Goal: Find contact information: Find contact information

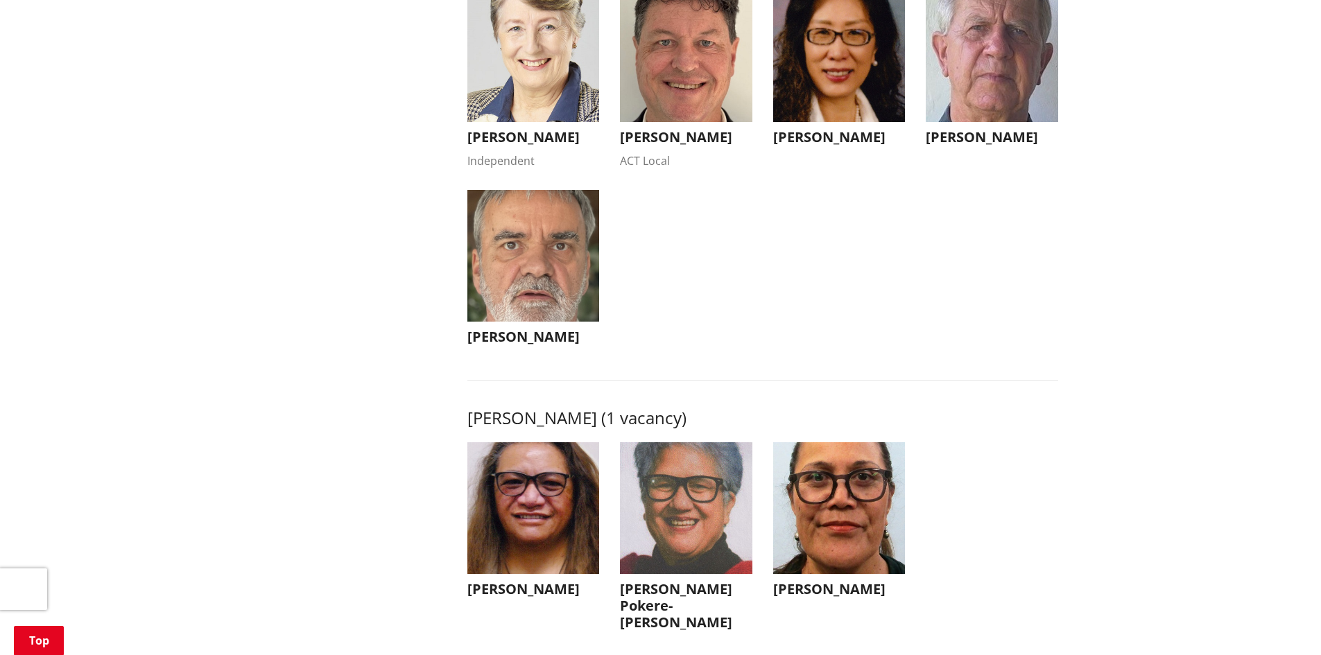
scroll to position [1248, 0]
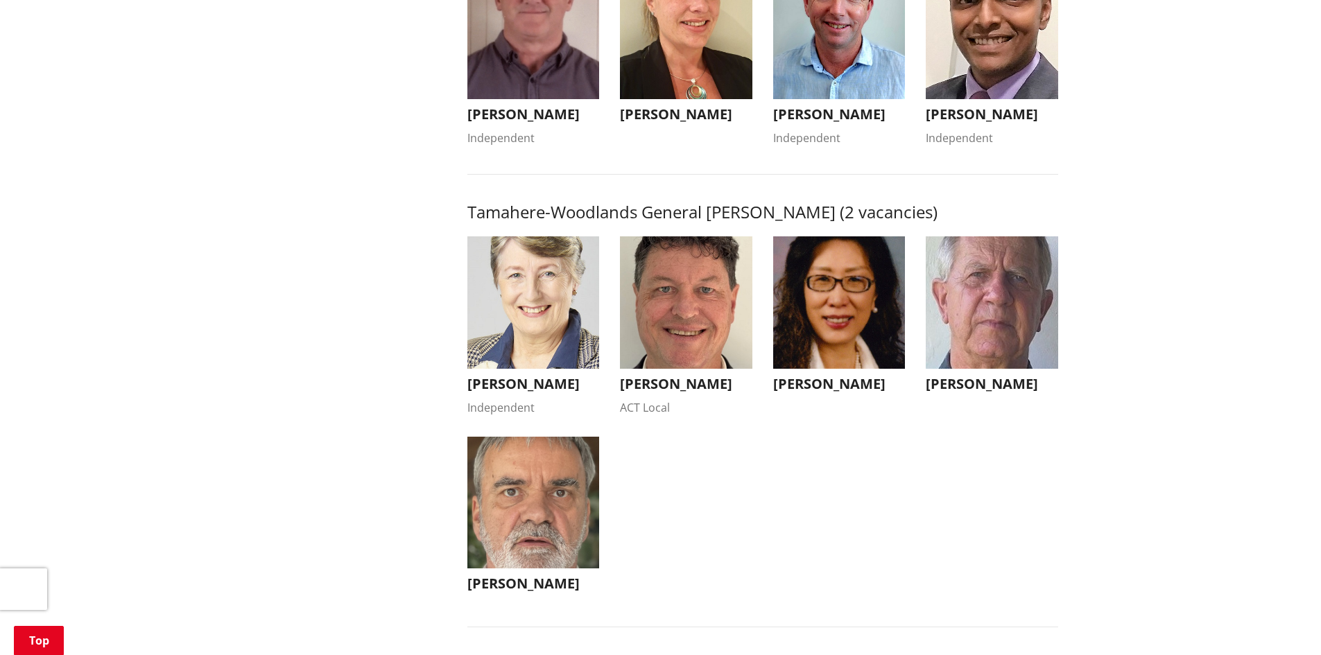
click at [675, 353] on img "button" at bounding box center [686, 302] width 132 height 132
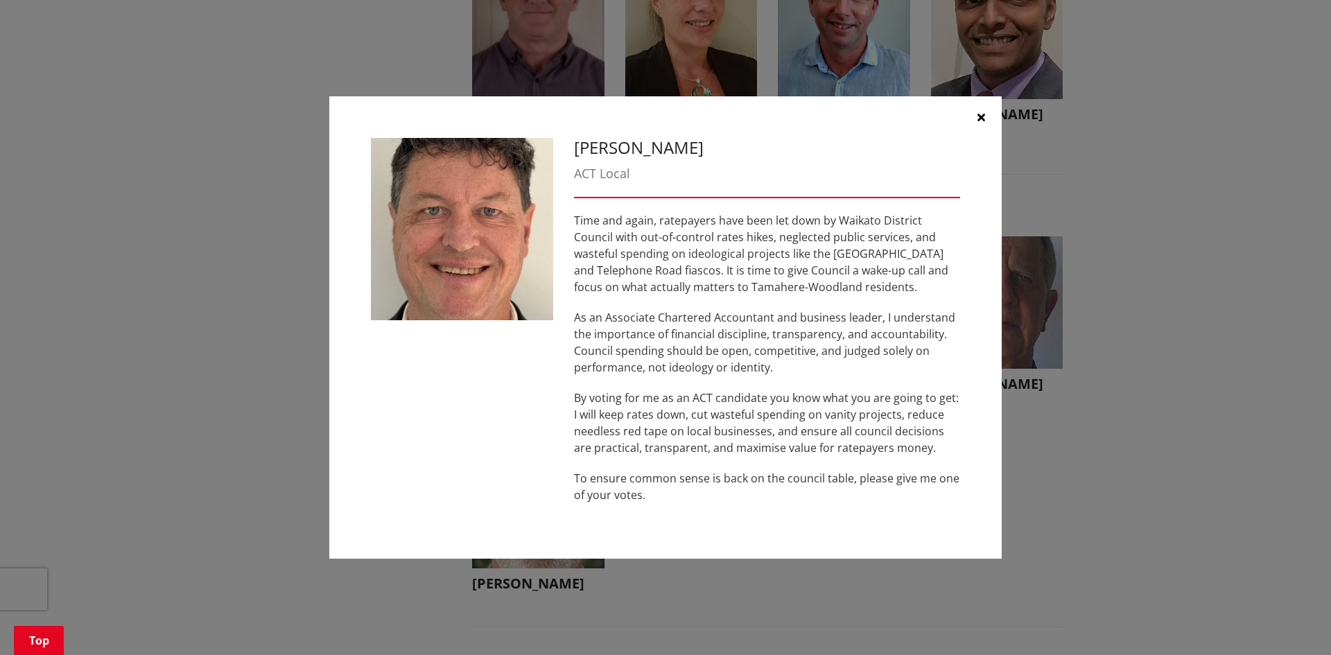
click at [980, 112] on icon "button" at bounding box center [982, 117] width 8 height 11
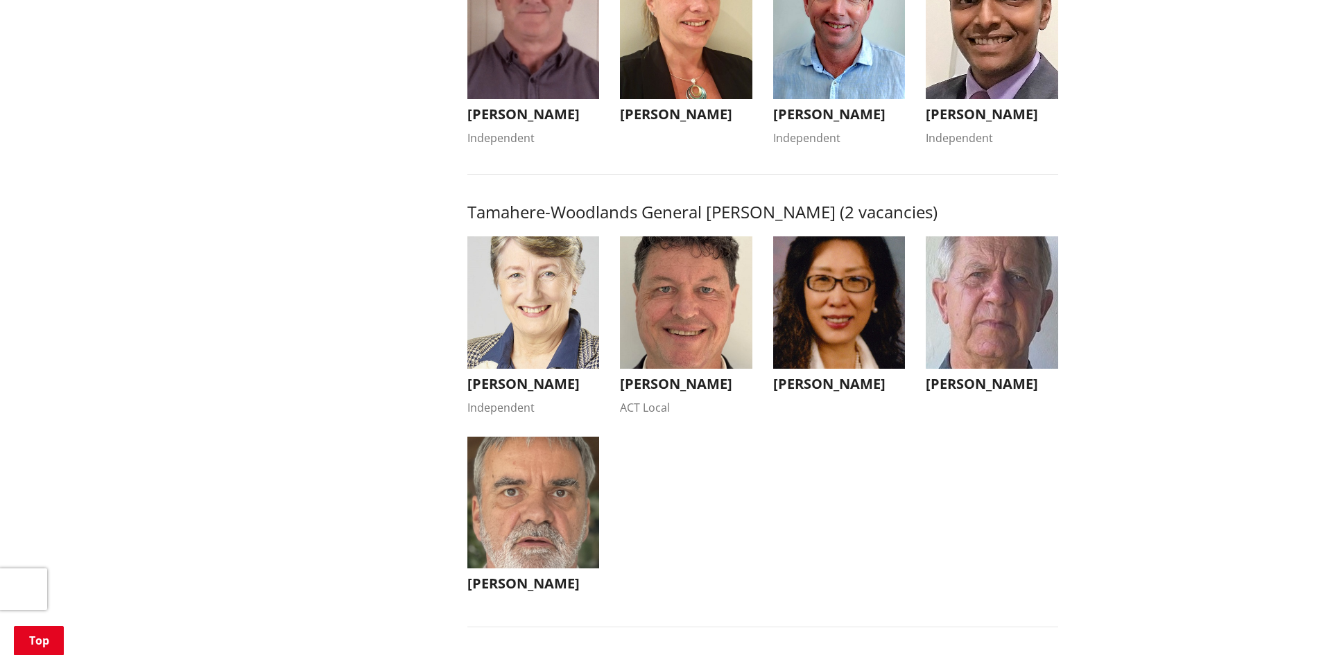
click at [664, 352] on img "button" at bounding box center [686, 302] width 132 height 132
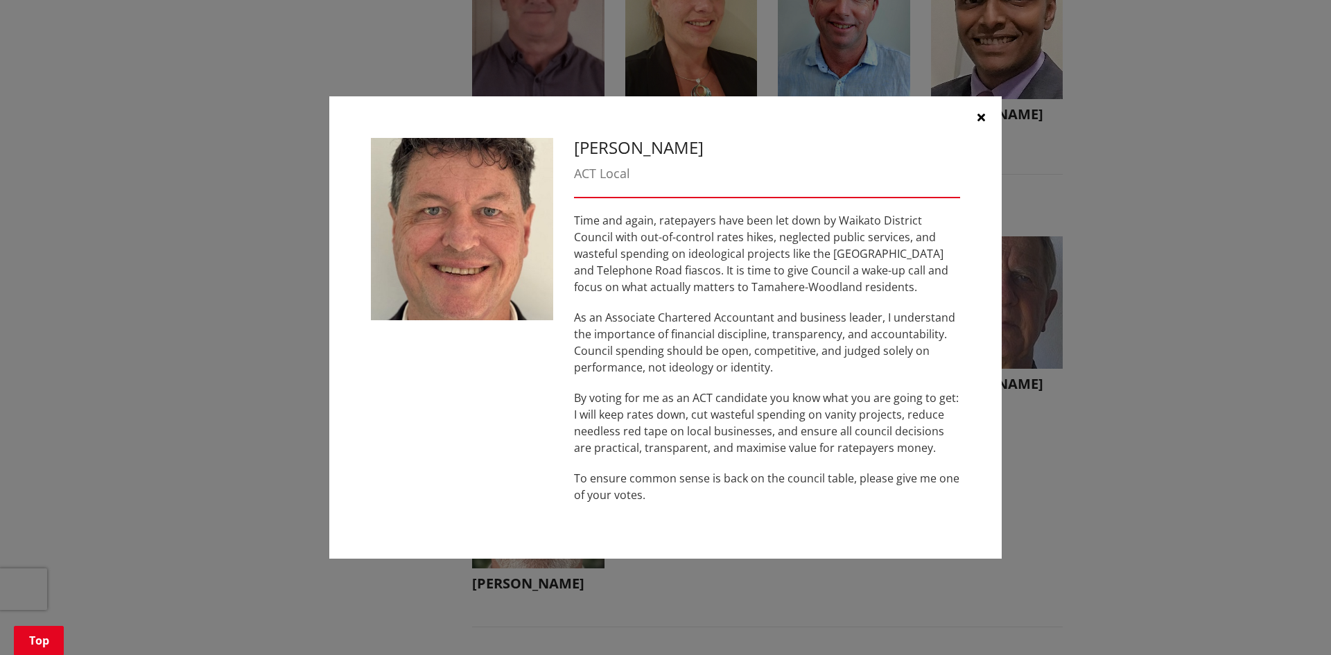
click at [980, 114] on icon "button" at bounding box center [982, 117] width 8 height 11
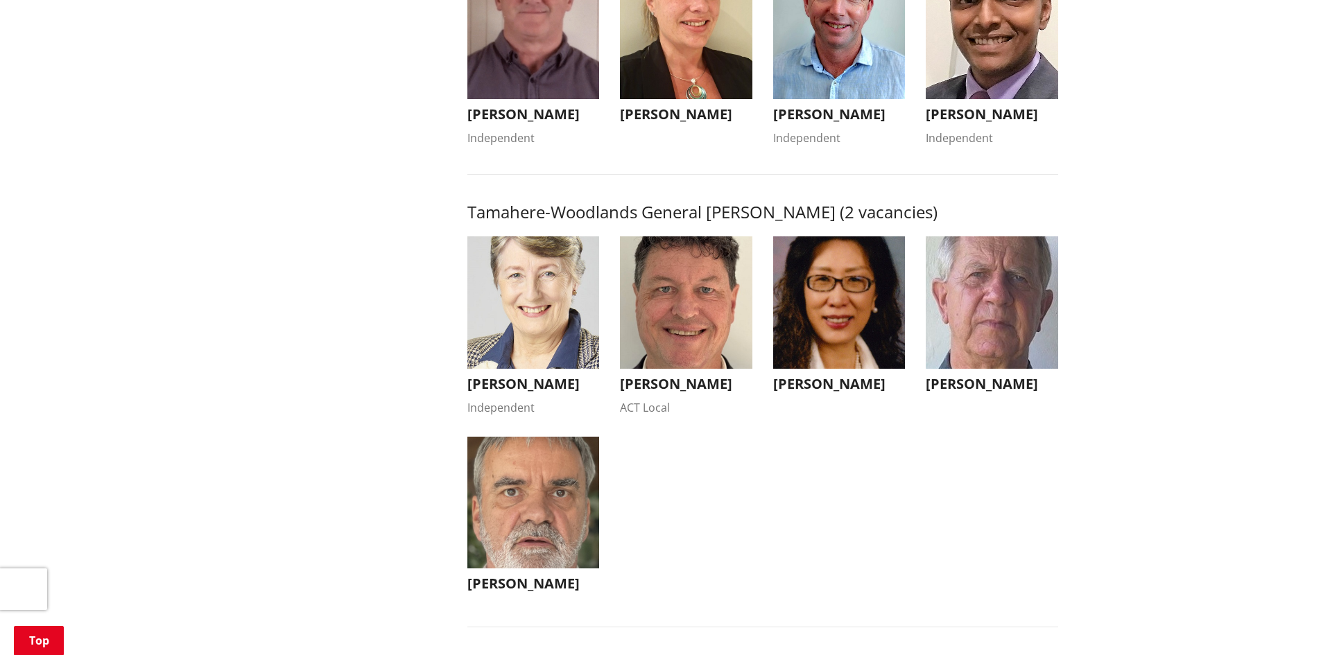
click at [542, 297] on img "button" at bounding box center [533, 302] width 132 height 132
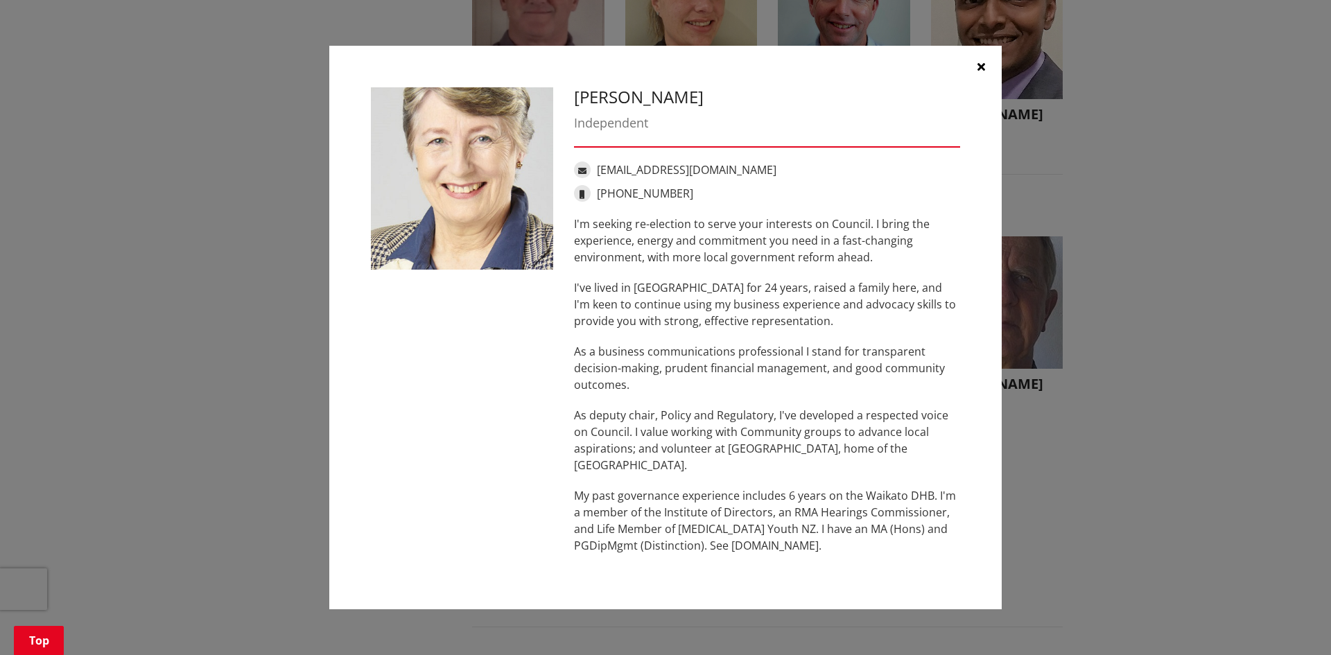
click at [982, 62] on icon "button" at bounding box center [982, 66] width 8 height 11
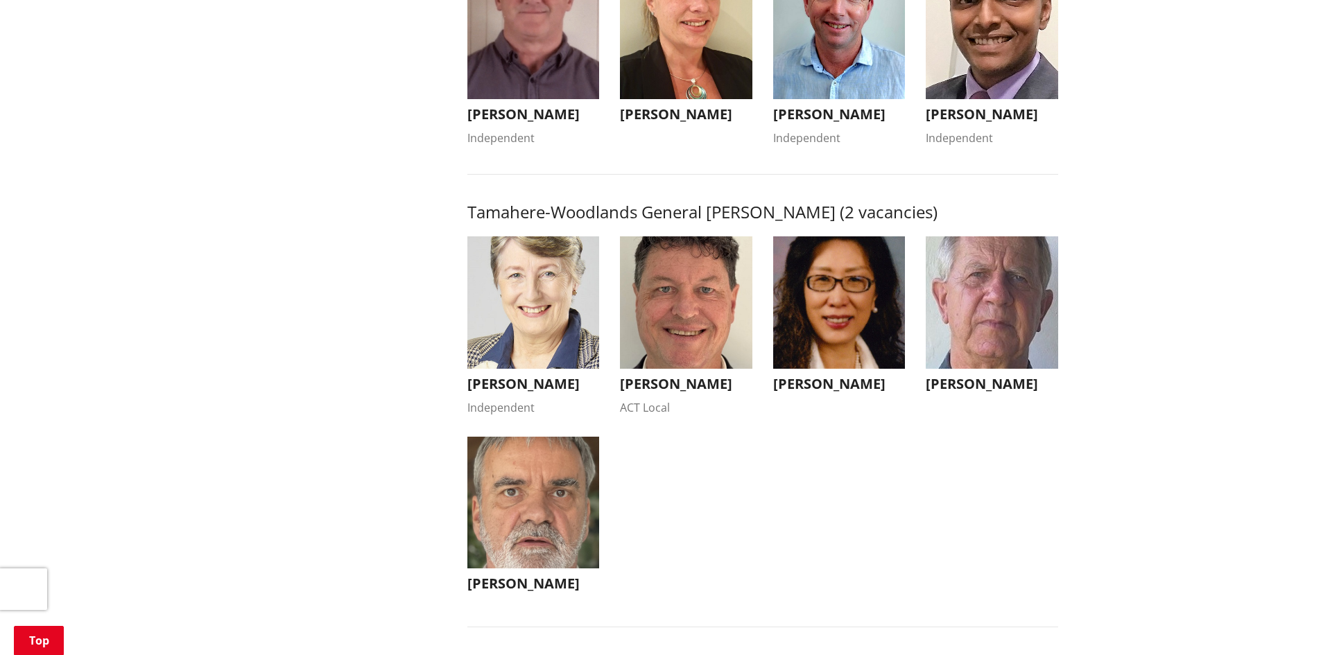
click at [848, 320] on img "button" at bounding box center [839, 302] width 132 height 132
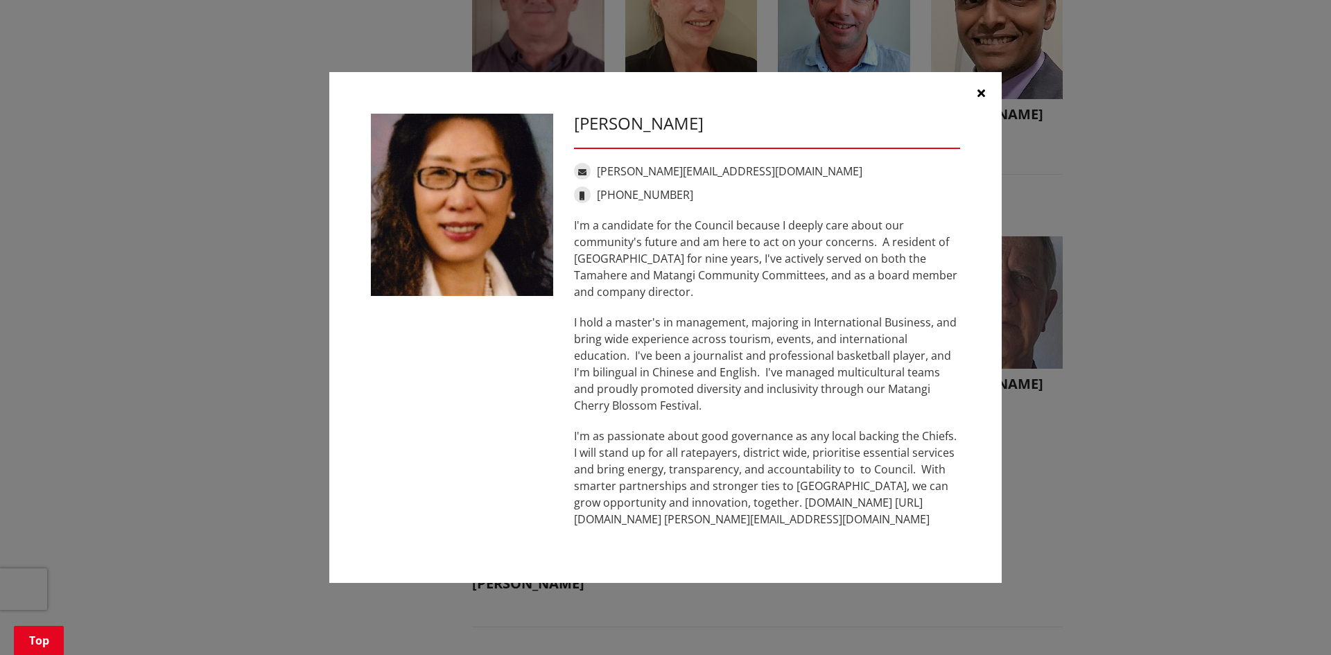
click at [986, 90] on button "button" at bounding box center [981, 93] width 42 height 42
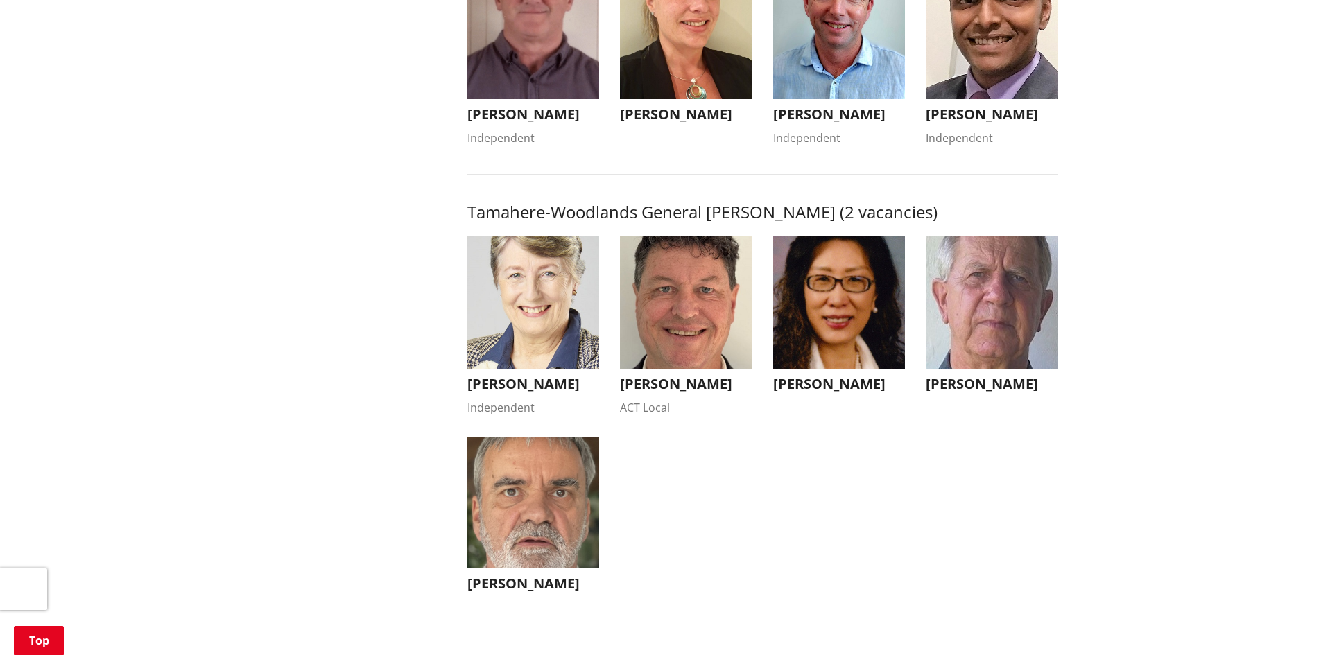
click at [979, 322] on img "button" at bounding box center [992, 302] width 132 height 132
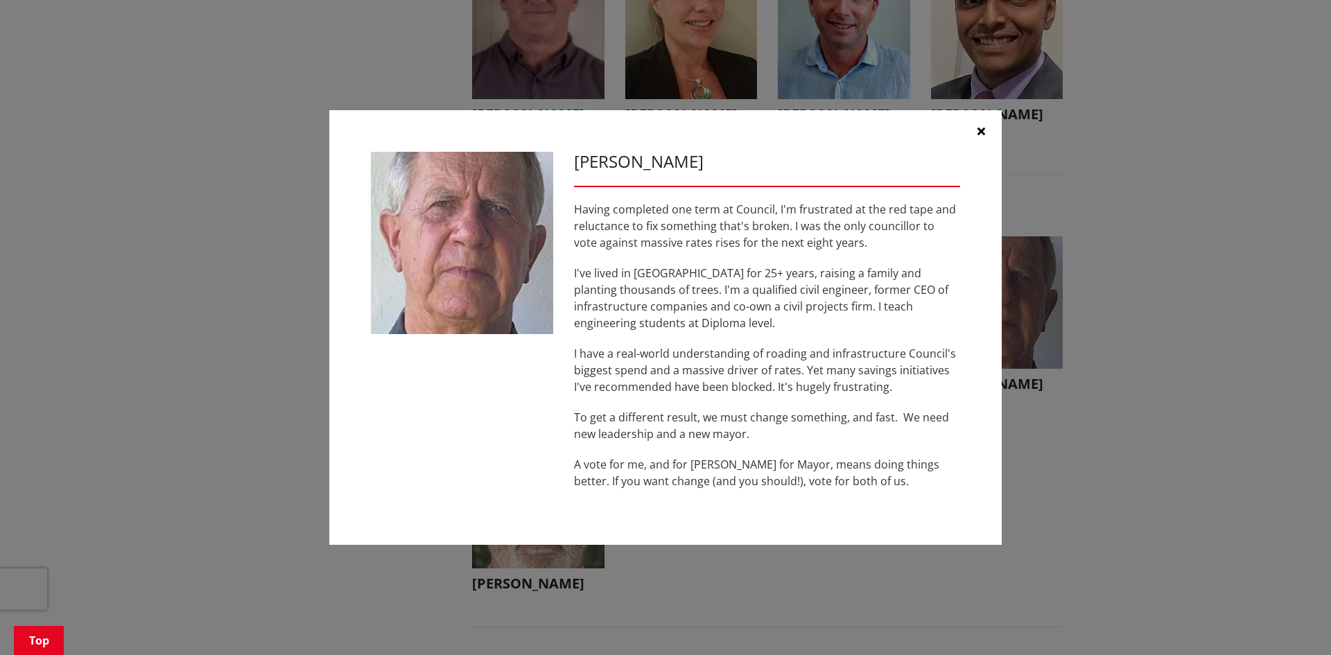
click at [978, 125] on button "button" at bounding box center [981, 131] width 42 height 42
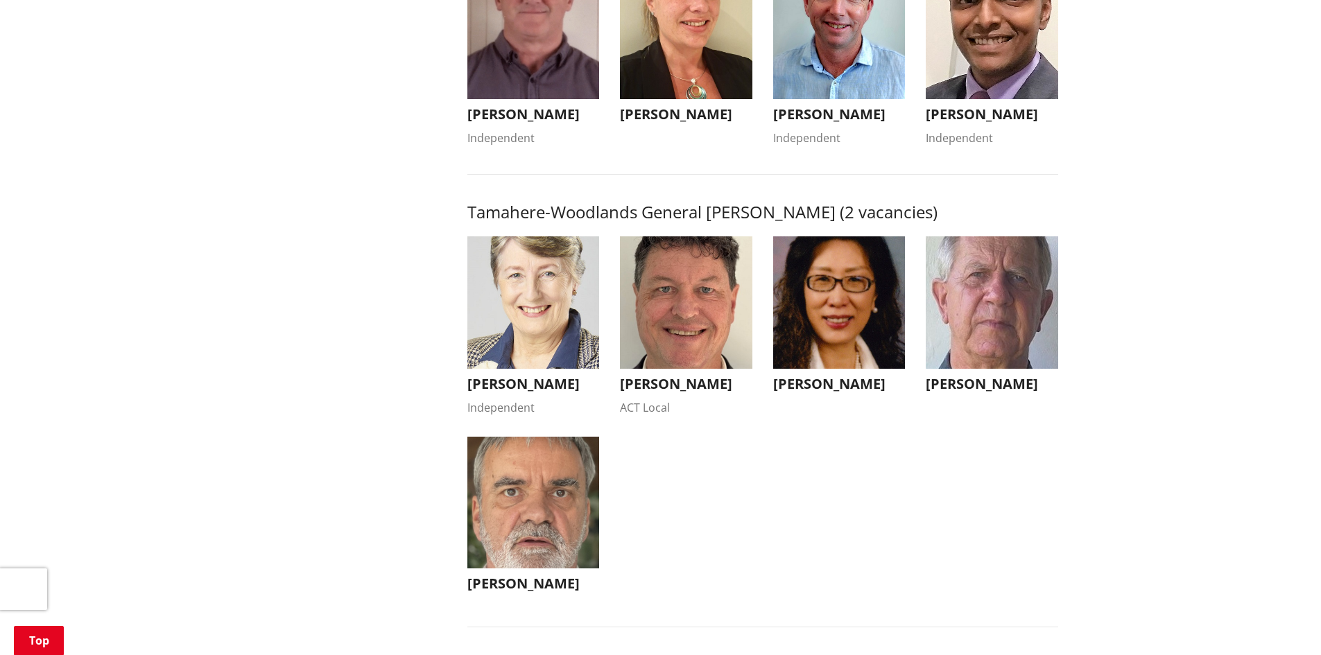
click at [532, 519] on img "button" at bounding box center [533, 503] width 132 height 132
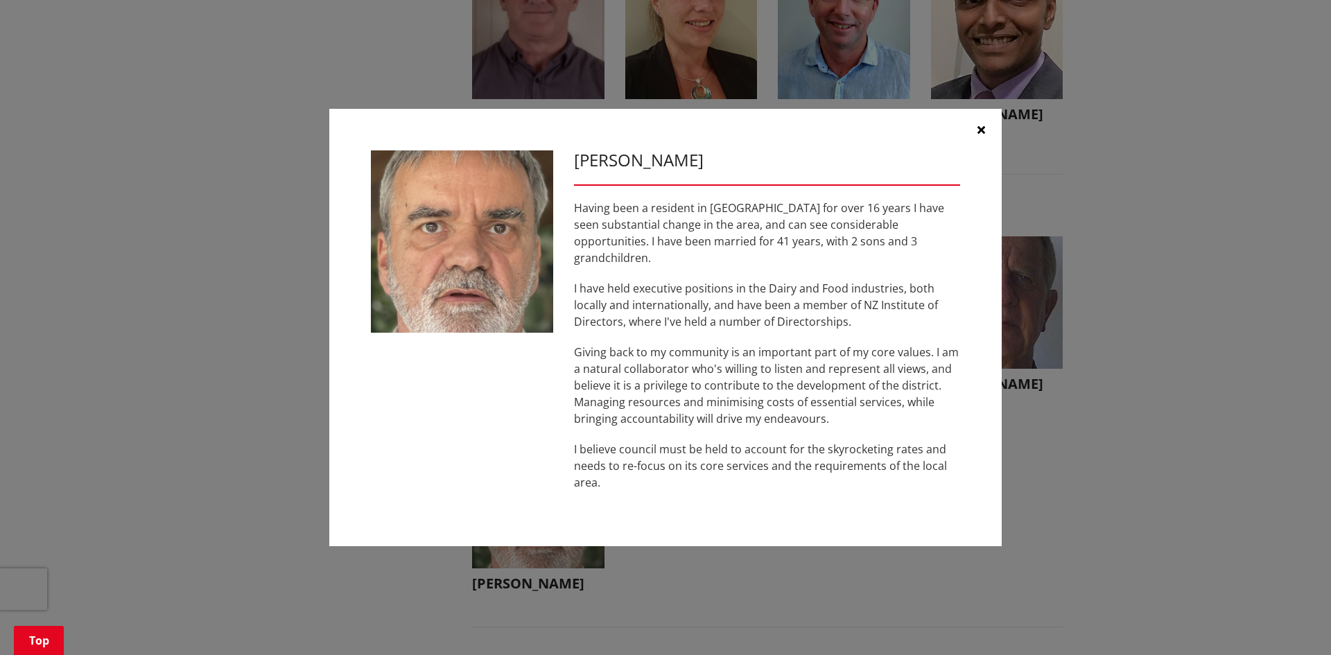
click at [978, 135] on icon "button" at bounding box center [982, 129] width 8 height 11
